Goal: Navigation & Orientation: Understand site structure

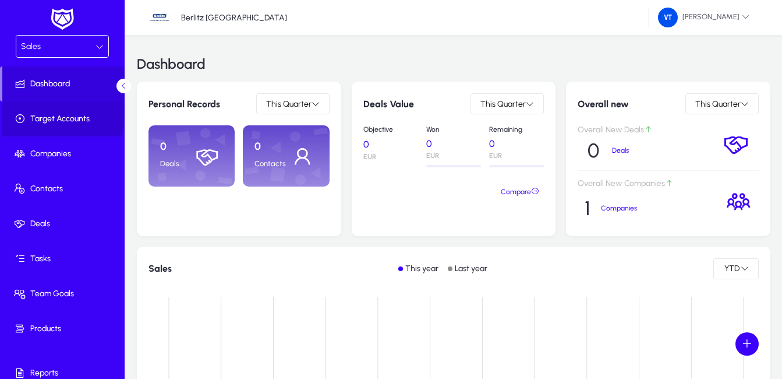
click at [46, 114] on span "Target Accounts" at bounding box center [64, 119] width 125 height 12
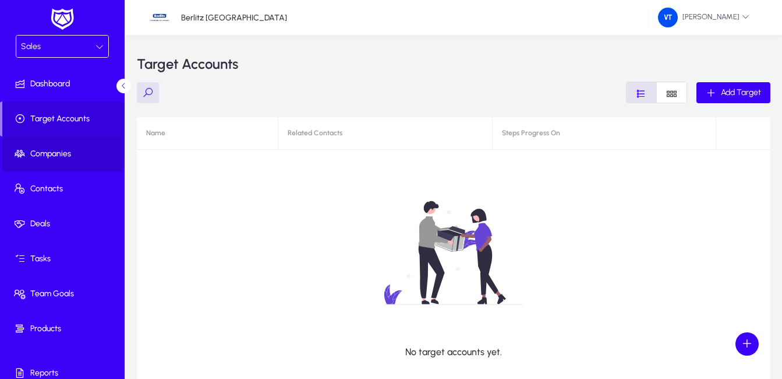
click at [28, 140] on span at bounding box center [64, 154] width 125 height 28
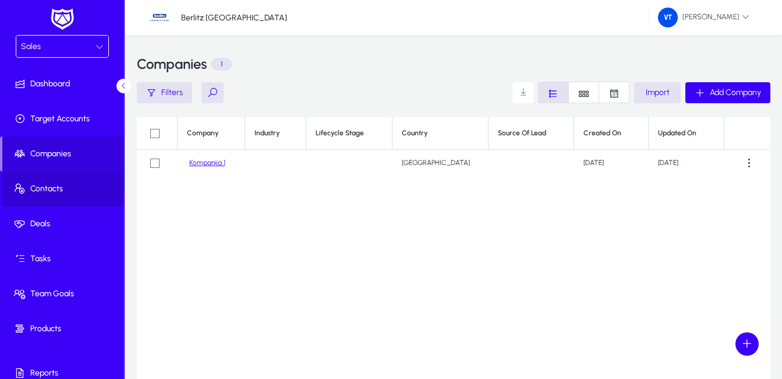
click at [39, 179] on span at bounding box center [64, 189] width 125 height 28
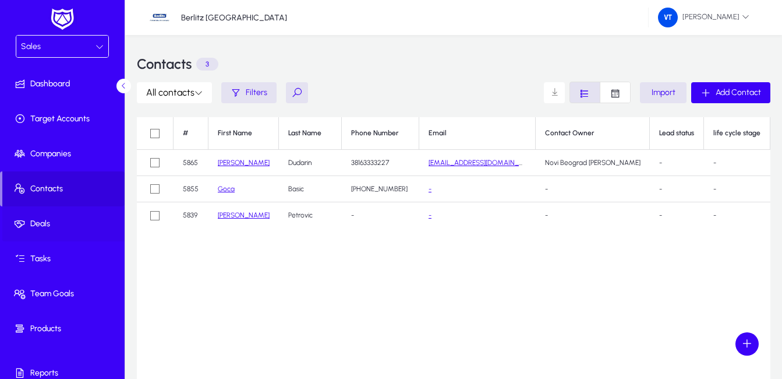
click at [59, 217] on span at bounding box center [64, 224] width 125 height 28
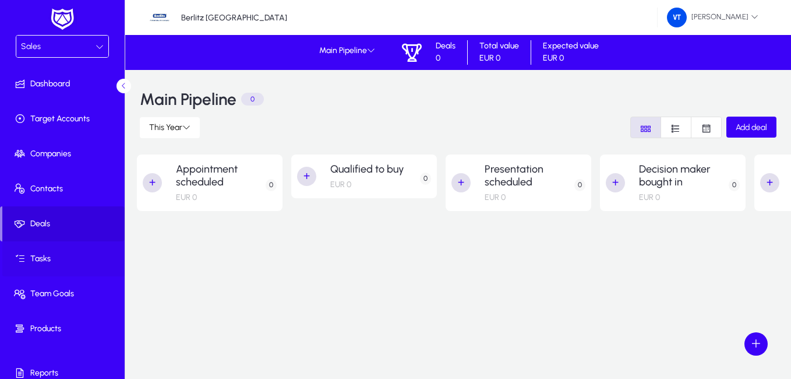
click at [69, 246] on span at bounding box center [64, 259] width 125 height 28
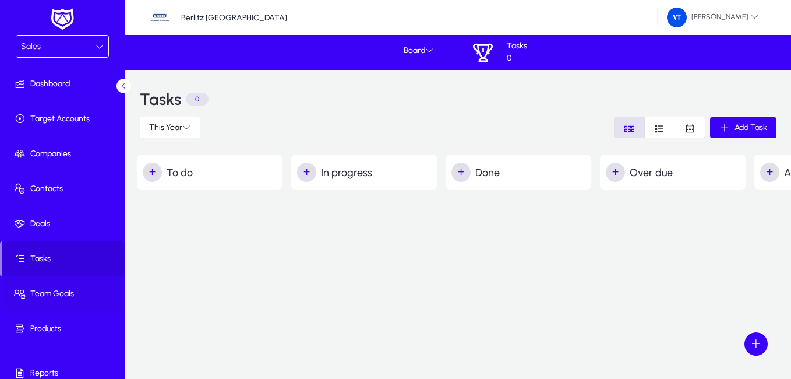
click at [62, 282] on span at bounding box center [64, 294] width 125 height 28
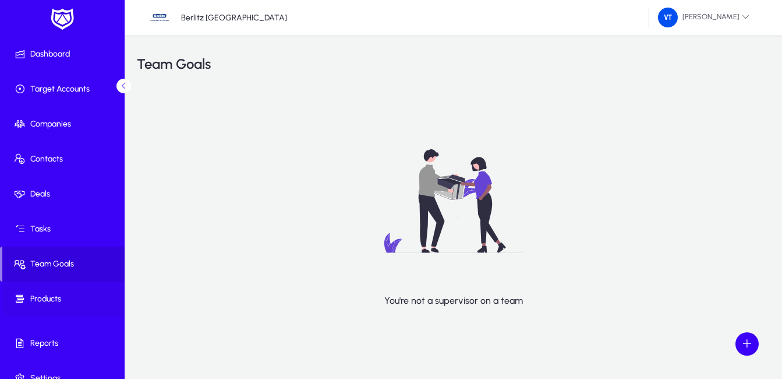
scroll to position [47, 0]
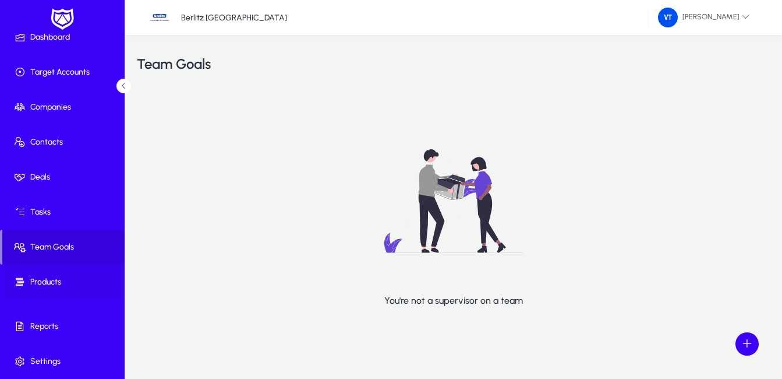
click at [70, 278] on span "Products" at bounding box center [64, 282] width 125 height 12
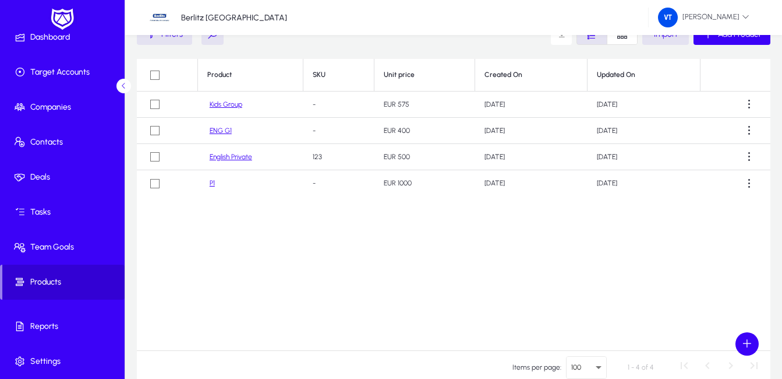
scroll to position [121, 0]
